Goal: Task Accomplishment & Management: Manage account settings

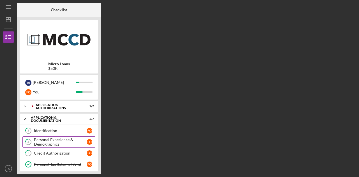
scroll to position [49, 0]
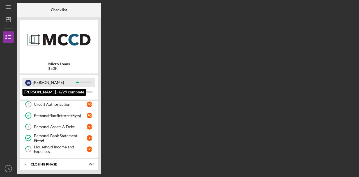
click at [45, 85] on div "[PERSON_NAME]" at bounding box center [54, 83] width 43 height 10
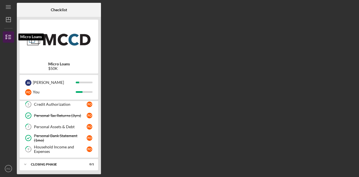
click at [9, 36] on icon "button" at bounding box center [8, 37] width 14 height 14
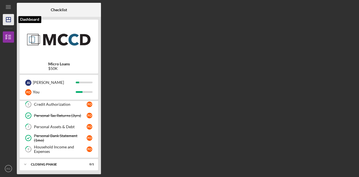
click at [11, 22] on icon "Icon/Dashboard" at bounding box center [8, 20] width 14 height 14
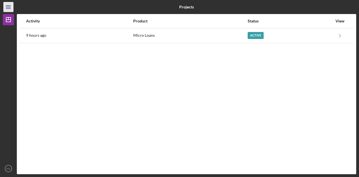
click at [10, 9] on icon "Icon/Menu" at bounding box center [8, 7] width 13 height 13
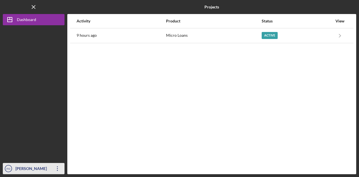
click at [58, 168] on icon "Icon/Overflow" at bounding box center [58, 169] width 14 height 14
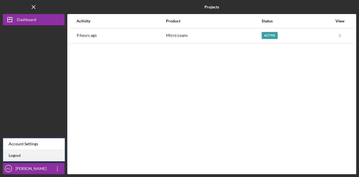
click at [42, 157] on link "Logout" at bounding box center [34, 156] width 62 height 12
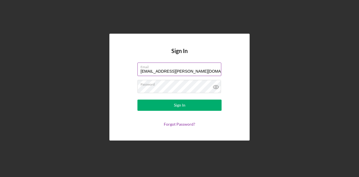
click at [169, 67] on label "Email" at bounding box center [181, 66] width 81 height 6
click at [169, 67] on input "fardowza.osman@carepointlabs.com" at bounding box center [179, 69] width 84 height 13
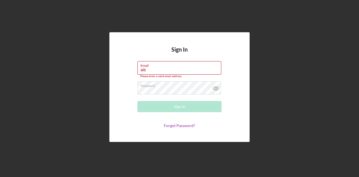
type input "aibrahim1st@gmail.com"
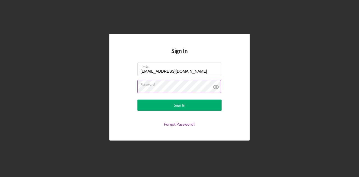
click at [218, 87] on icon at bounding box center [215, 87] width 5 height 4
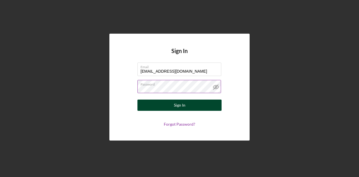
click at [191, 105] on button "Sign In" at bounding box center [179, 105] width 84 height 11
